Goal: Task Accomplishment & Management: Manage account settings

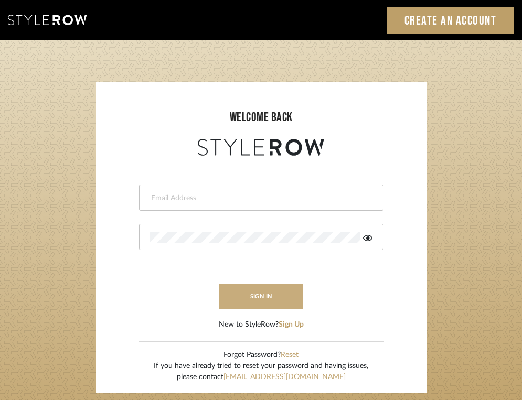
type input "[EMAIL_ADDRESS][DOMAIN_NAME]"
click at [284, 299] on button "sign in" at bounding box center [261, 296] width 84 height 25
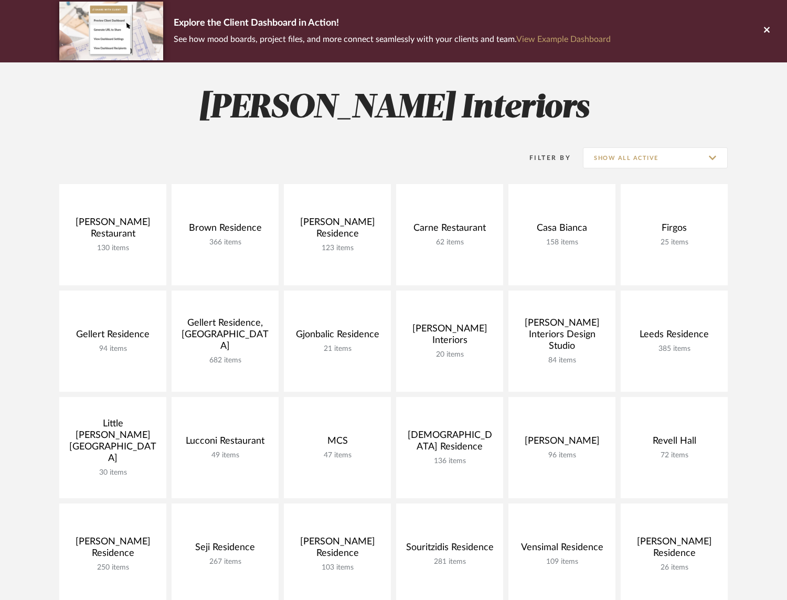
scroll to position [77, 0]
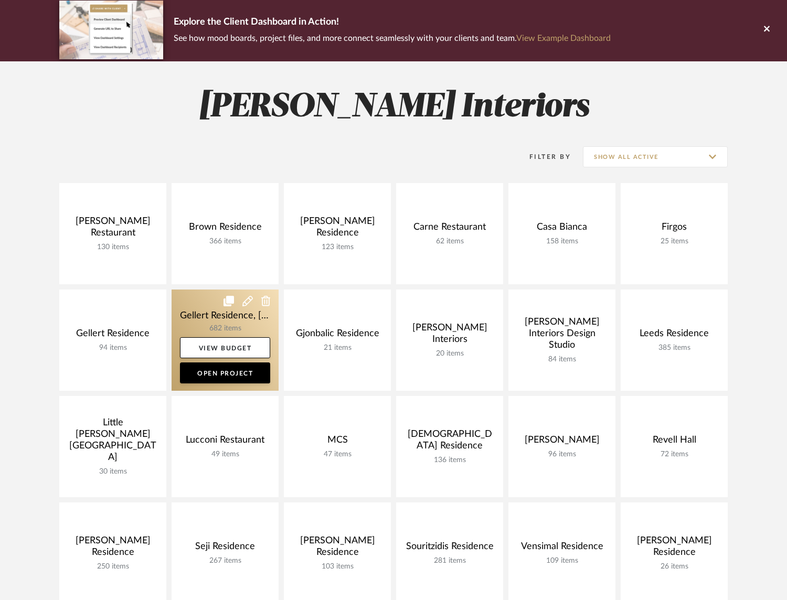
click at [204, 321] on link at bounding box center [224, 339] width 107 height 101
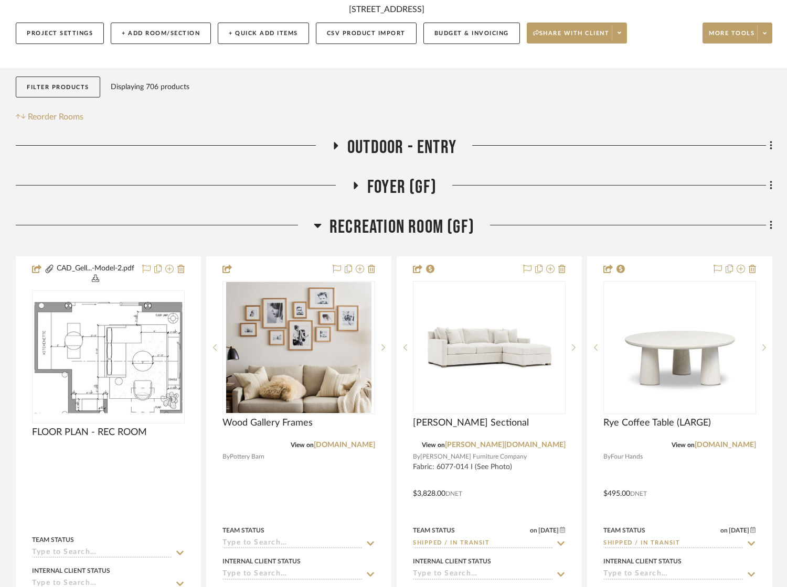
scroll to position [180, 0]
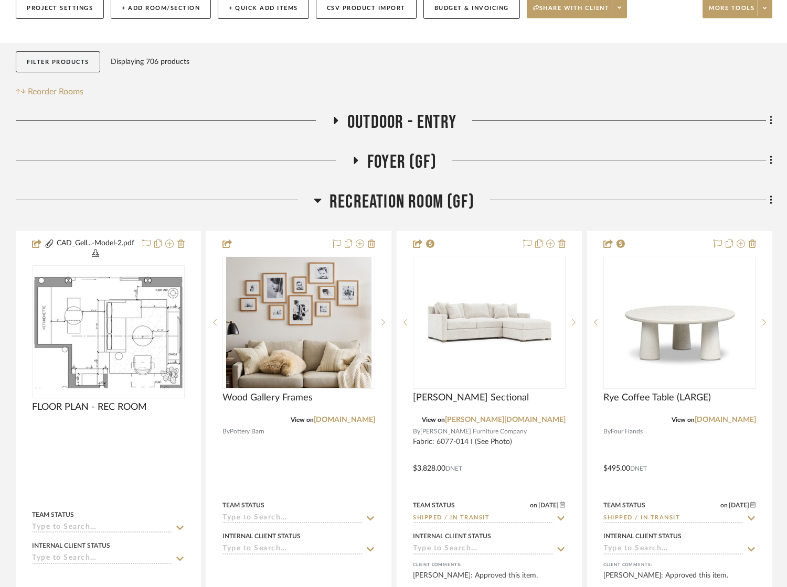
click at [314, 199] on icon at bounding box center [318, 200] width 8 height 13
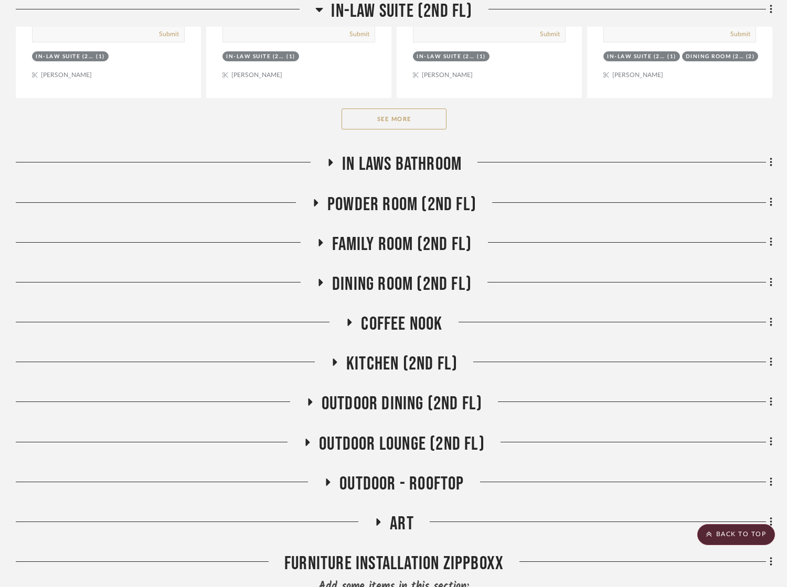
scroll to position [3129, 0]
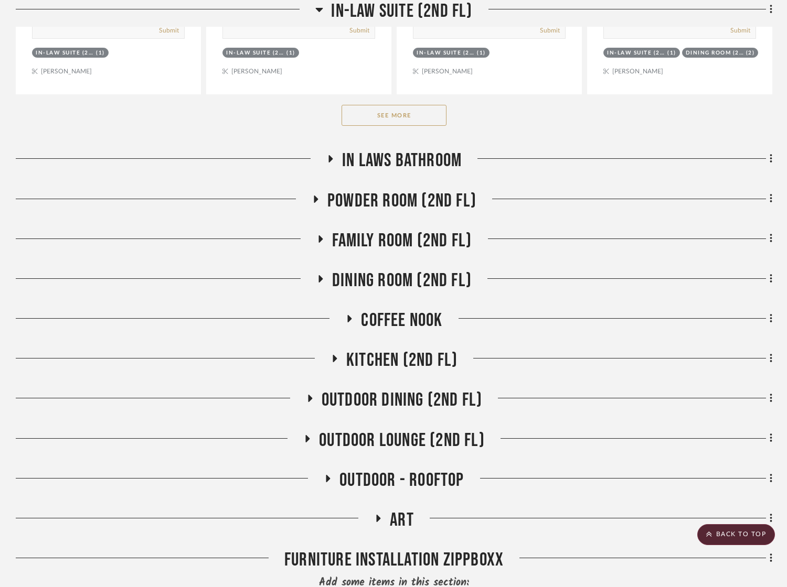
click at [322, 275] on icon at bounding box center [320, 279] width 13 height 8
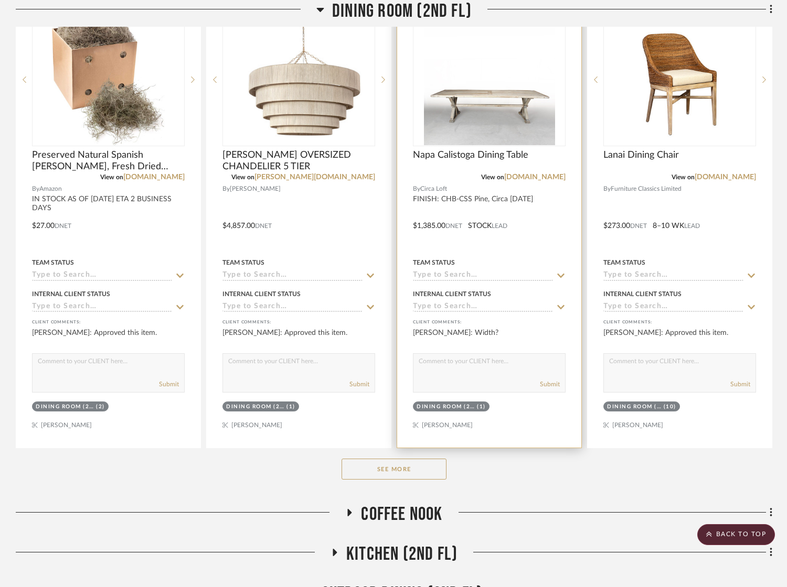
scroll to position [3463, 0]
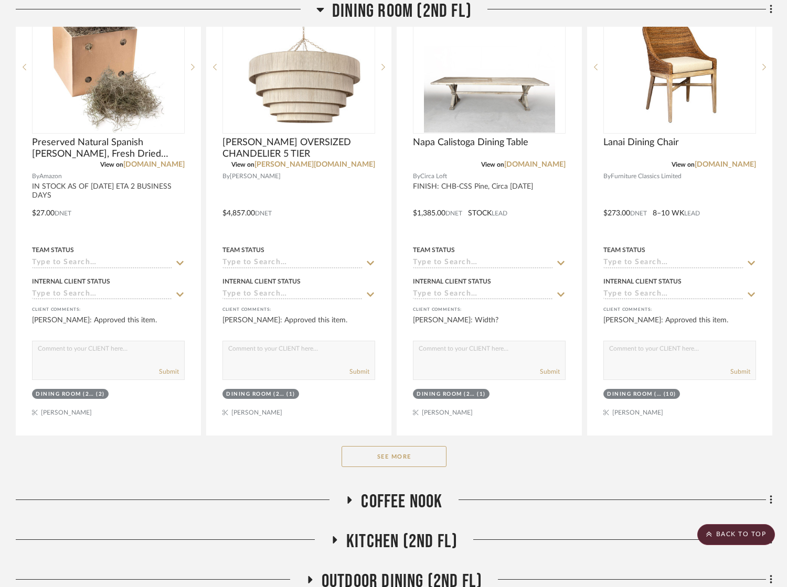
click at [394, 446] on button "See More" at bounding box center [393, 456] width 105 height 21
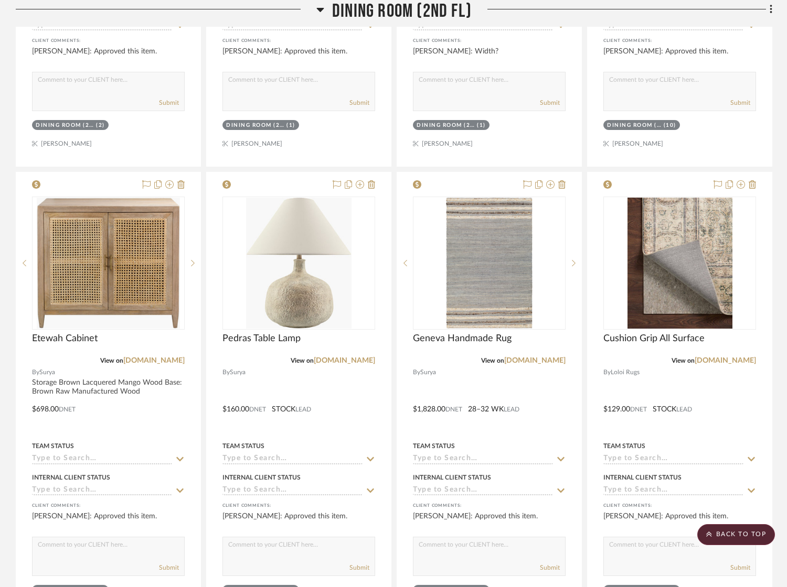
scroll to position [3738, 0]
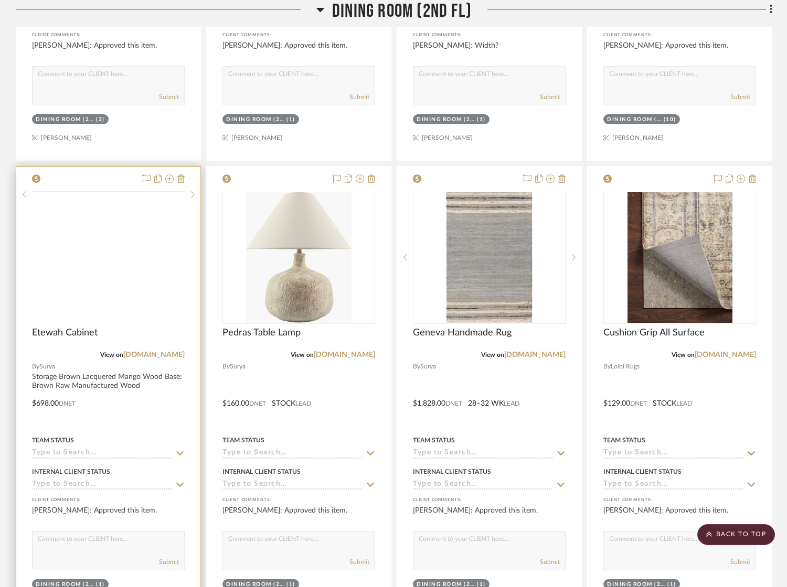
click at [0, 0] on img at bounding box center [0, 0] width 0 height 0
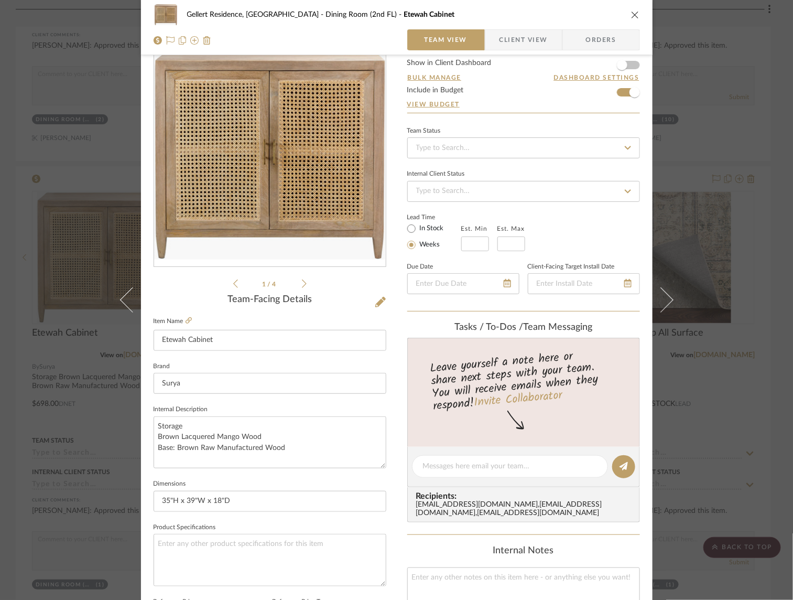
scroll to position [0, 0]
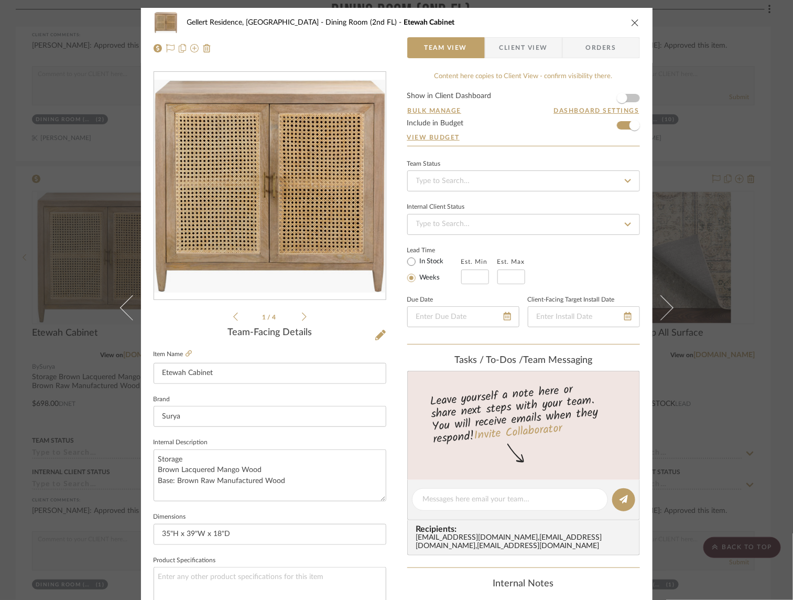
click at [633, 23] on icon "close" at bounding box center [635, 22] width 8 height 8
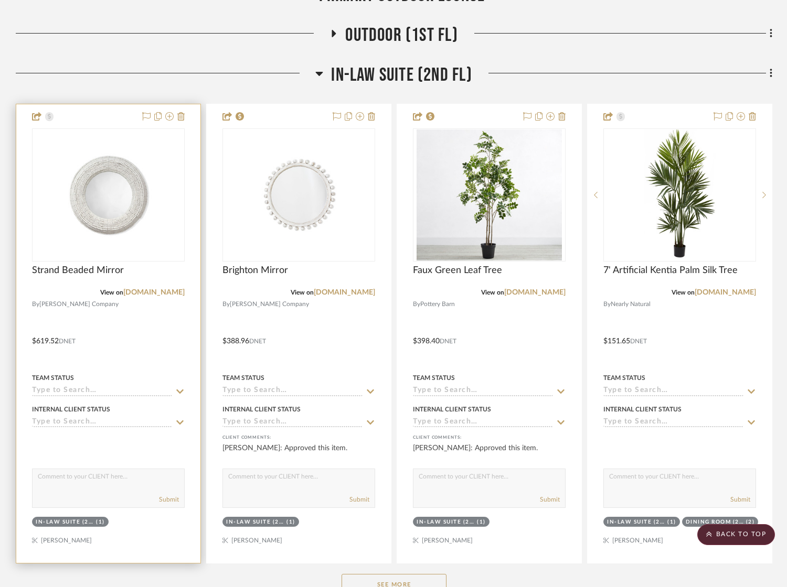
scroll to position [2664, 0]
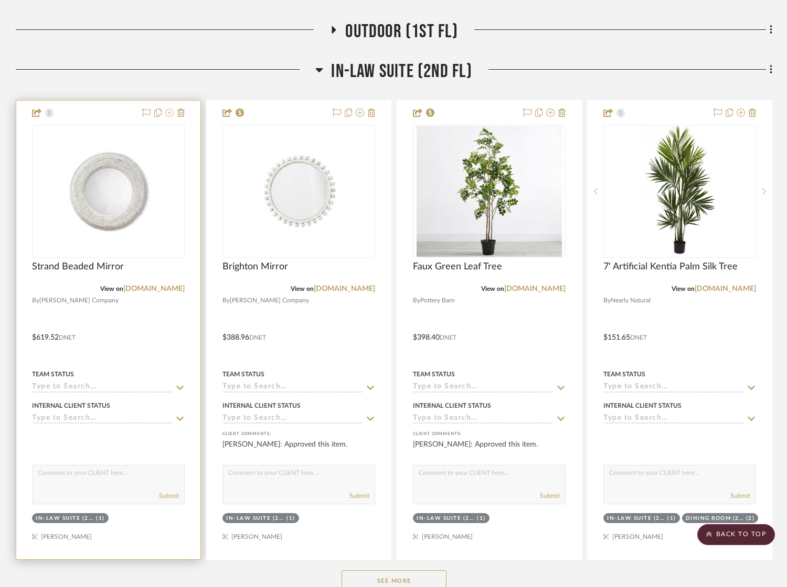
click at [170, 109] on icon at bounding box center [169, 113] width 8 height 8
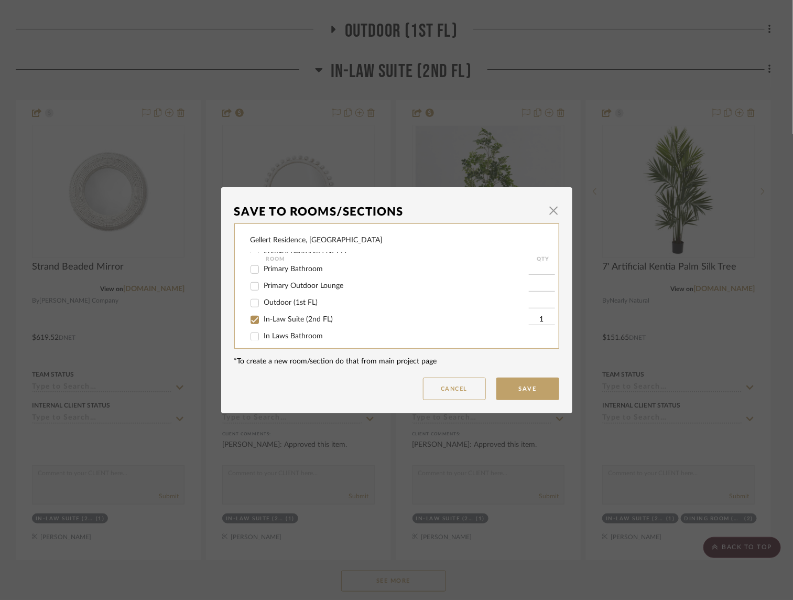
scroll to position [340, 0]
click at [254, 311] on input "In-Law Suite (2nd FL)" at bounding box center [254, 302] width 17 height 17
checkbox input "false"
click at [542, 392] on button "Save" at bounding box center [528, 389] width 63 height 23
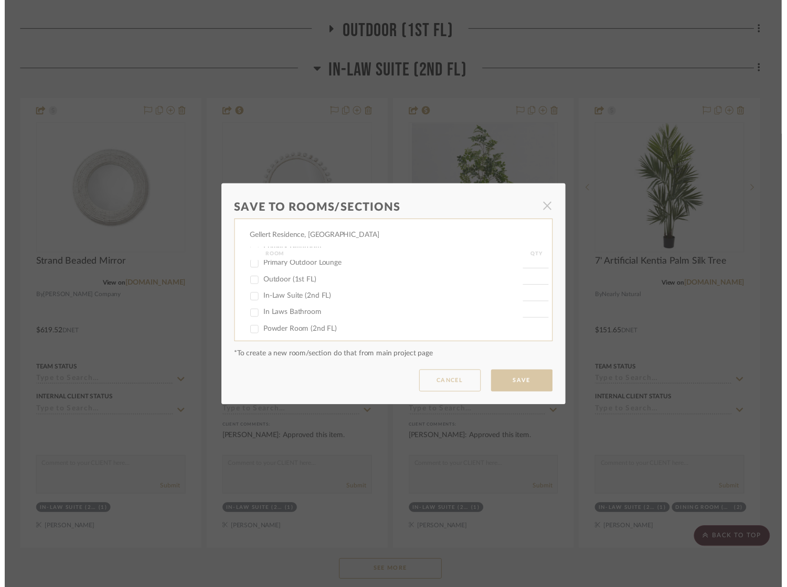
scroll to position [2664, 0]
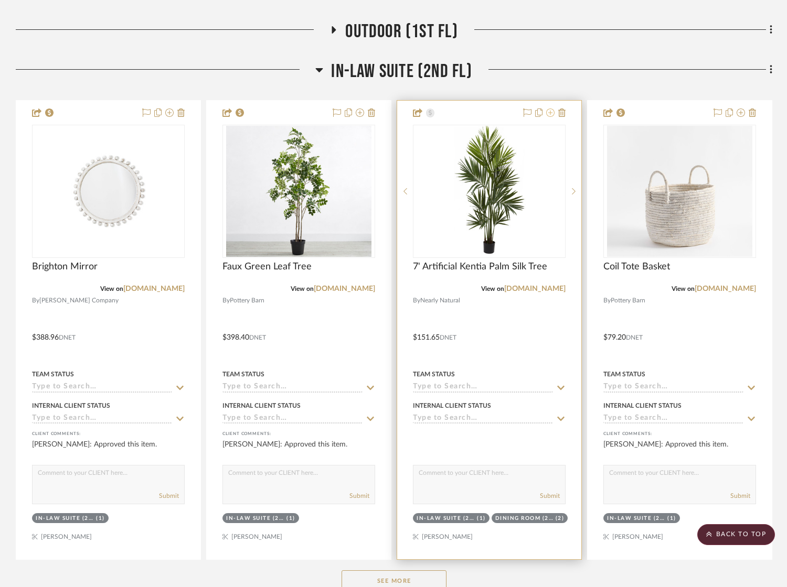
click at [550, 109] on icon at bounding box center [550, 113] width 8 height 8
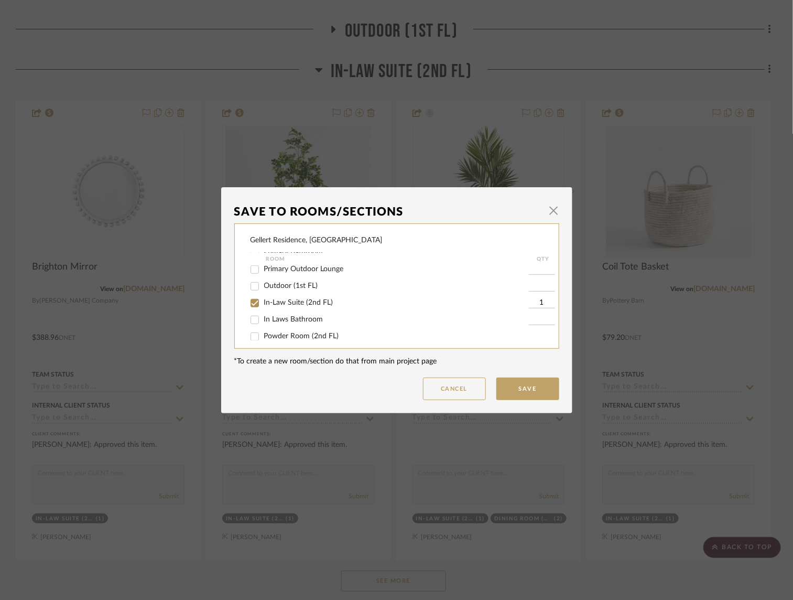
scroll to position [333, 0]
click at [250, 318] on input "In-Law Suite (2nd FL)" at bounding box center [254, 309] width 17 height 17
checkbox input "false"
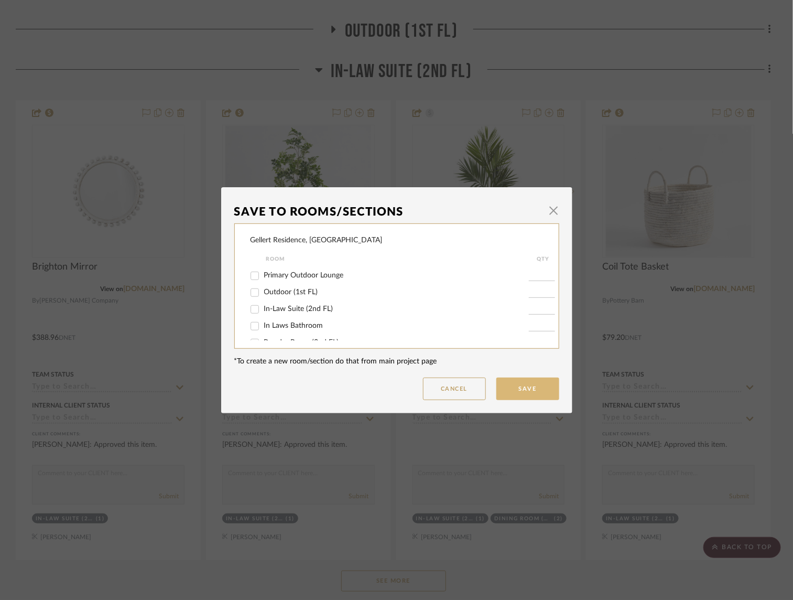
click at [530, 392] on button "Save" at bounding box center [528, 389] width 63 height 23
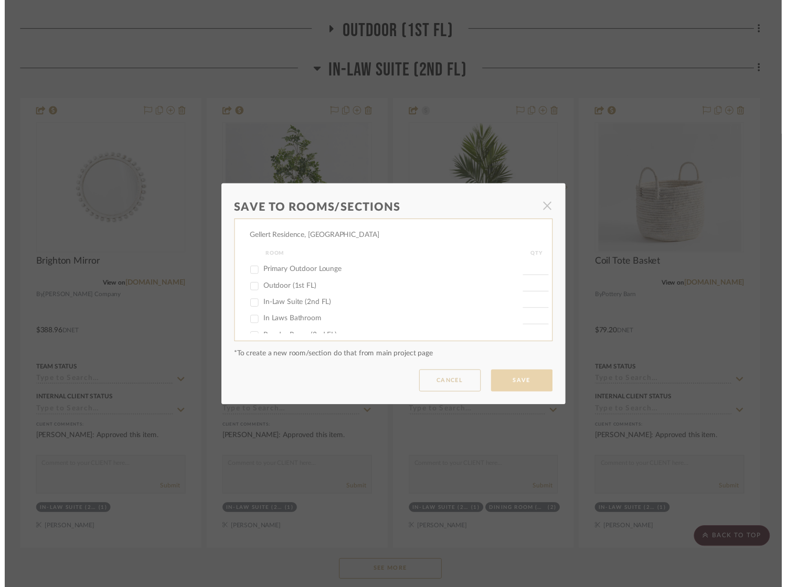
scroll to position [2664, 0]
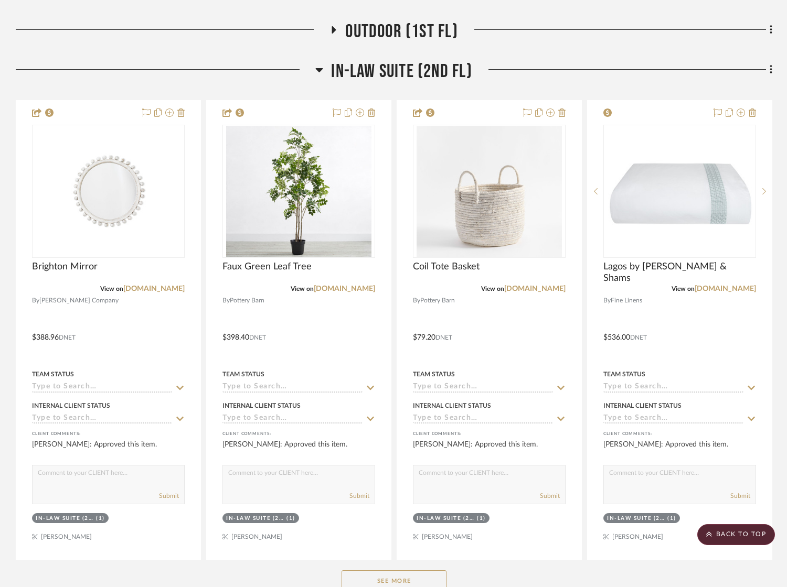
click at [779, 126] on div "Filter by keyword, category or name prior to exporting to Excel or Bulk Actions…" at bounding box center [393, 101] width 787 height 5082
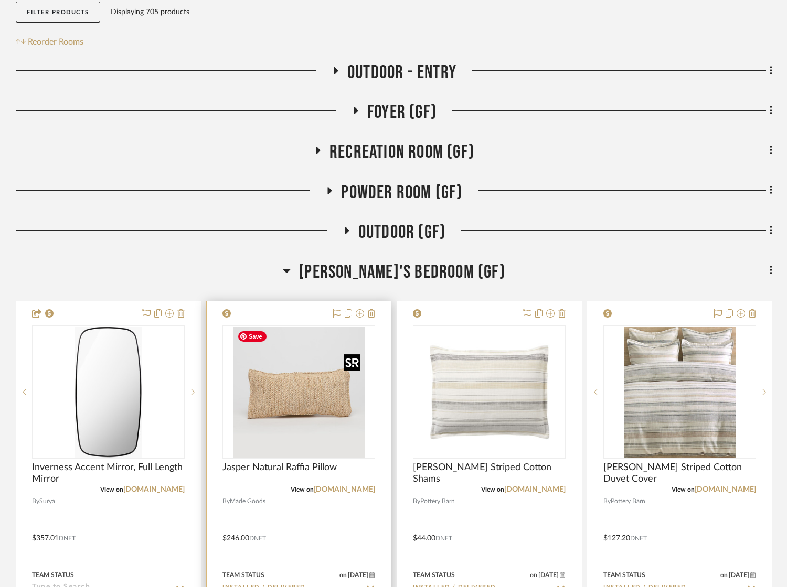
scroll to position [230, 0]
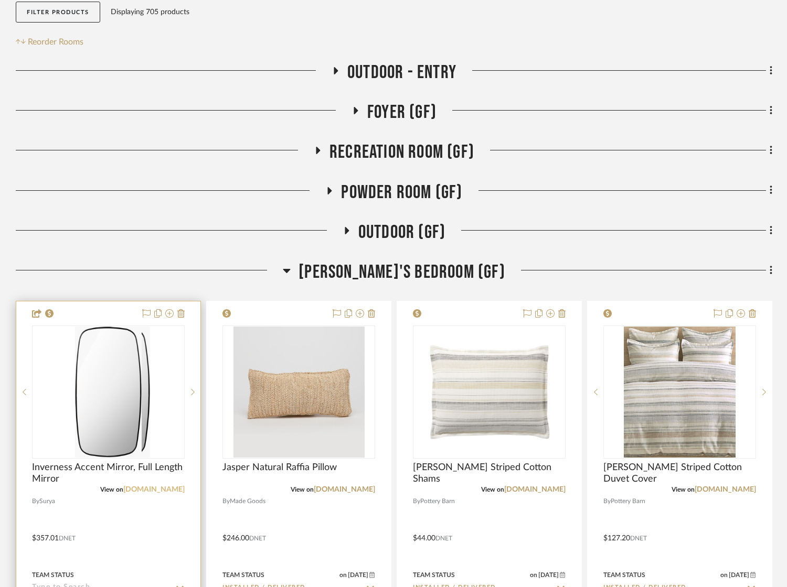
click at [164, 489] on link "[DOMAIN_NAME]" at bounding box center [153, 489] width 61 height 7
